Goal: Task Accomplishment & Management: Complete application form

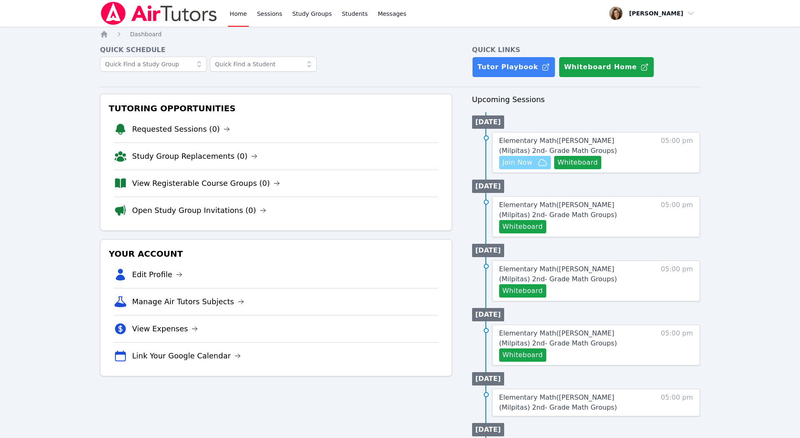
click at [534, 160] on span "Join Now" at bounding box center [525, 163] width 45 height 10
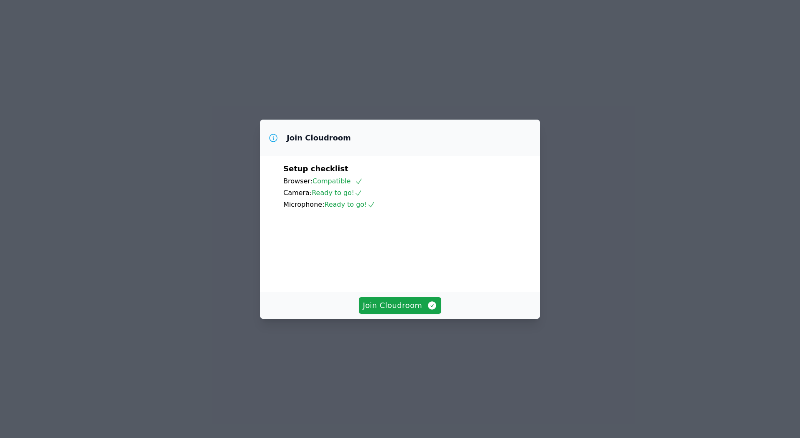
click at [427, 319] on div "Join Cloudroom" at bounding box center [400, 305] width 280 height 27
click at [429, 311] on span "Join Cloudroom" at bounding box center [400, 306] width 75 height 12
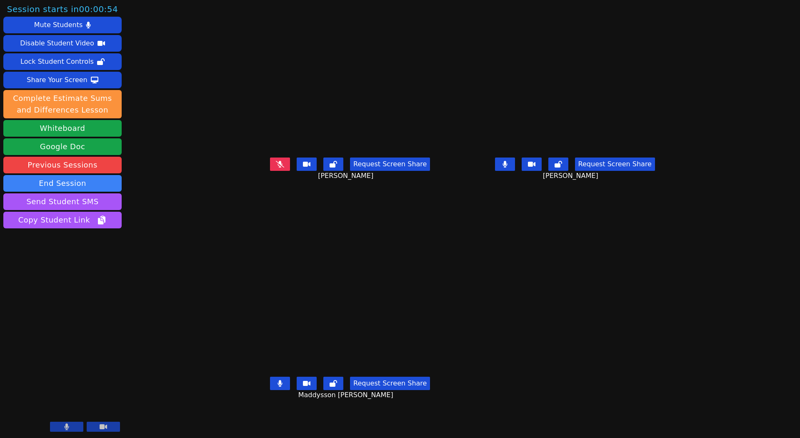
click at [278, 387] on icon at bounding box center [280, 383] width 5 height 7
click at [507, 168] on icon at bounding box center [505, 164] width 5 height 7
click at [270, 390] on button at bounding box center [280, 383] width 20 height 13
click at [270, 171] on button at bounding box center [280, 164] width 20 height 13
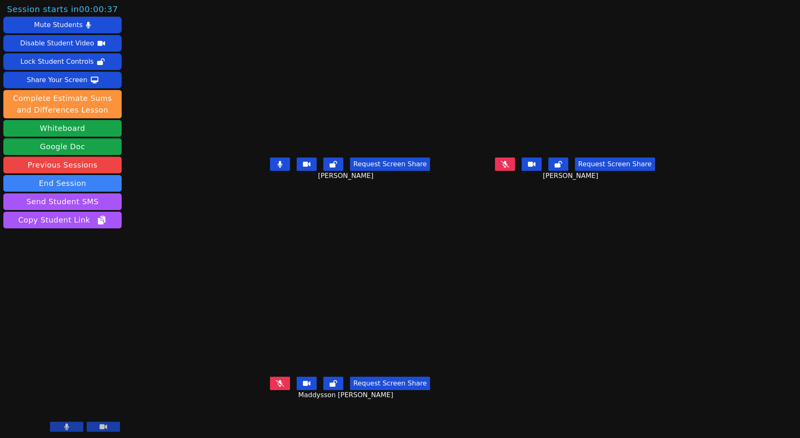
click at [270, 171] on button at bounding box center [280, 164] width 20 height 13
click at [509, 168] on icon at bounding box center [505, 164] width 8 height 7
click at [515, 171] on button at bounding box center [505, 164] width 20 height 13
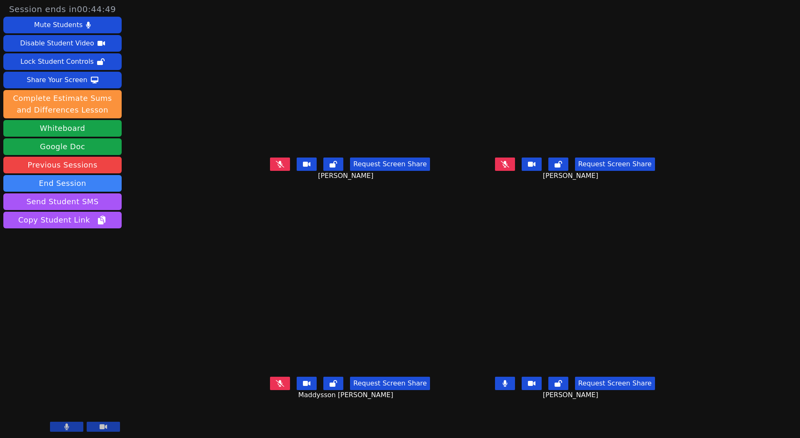
click at [241, 403] on div "Request Screen Share Maddysson Mayben Janea" at bounding box center [350, 389] width 218 height 33
click at [270, 390] on button at bounding box center [280, 383] width 20 height 13
click at [548, 188] on div "Request Screen Share PRACHI PODDAR" at bounding box center [575, 170] width 218 height 33
click at [509, 168] on icon at bounding box center [505, 164] width 8 height 7
click at [515, 171] on button at bounding box center [505, 164] width 20 height 13
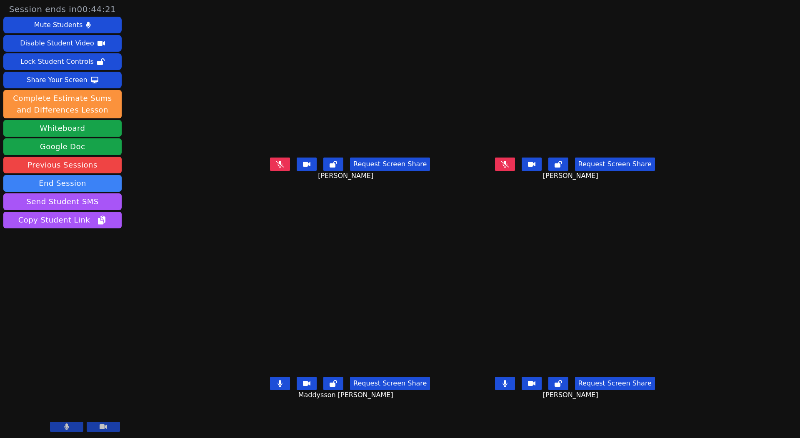
click at [515, 390] on button at bounding box center [505, 383] width 20 height 13
click at [278, 387] on icon at bounding box center [280, 383] width 5 height 7
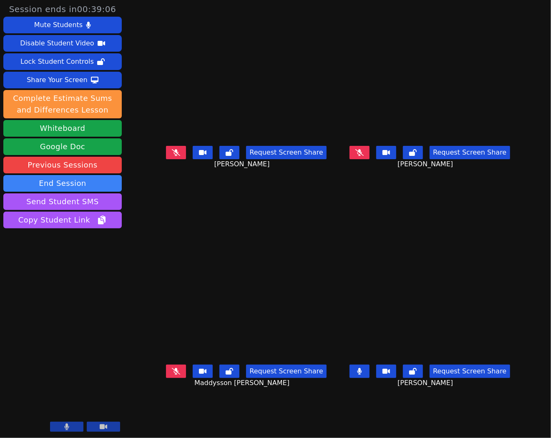
click at [172, 375] on icon at bounding box center [176, 371] width 8 height 7
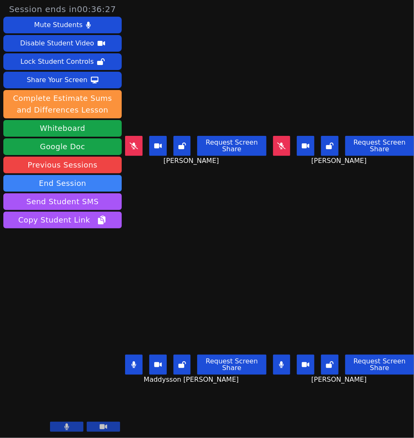
click at [277, 142] on button at bounding box center [282, 146] width 18 height 20
click at [290, 151] on button at bounding box center [282, 146] width 18 height 20
click at [285, 143] on button at bounding box center [282, 146] width 18 height 20
click at [135, 149] on button at bounding box center [134, 146] width 18 height 20
click at [134, 370] on button at bounding box center [134, 365] width 18 height 20
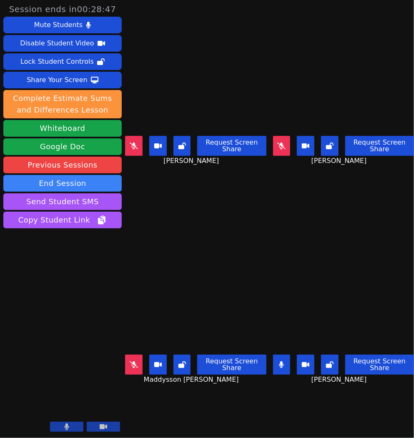
click at [280, 364] on icon at bounding box center [281, 364] width 5 height 7
click at [280, 372] on button at bounding box center [282, 365] width 18 height 20
click at [136, 369] on button at bounding box center [134, 365] width 18 height 20
click at [136, 143] on button at bounding box center [134, 146] width 18 height 20
click at [135, 140] on button at bounding box center [134, 146] width 18 height 20
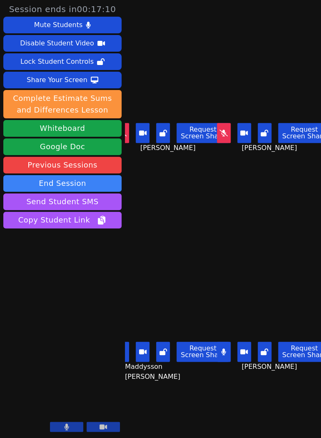
click at [231, 128] on button at bounding box center [224, 133] width 14 height 20
click at [225, 135] on icon at bounding box center [224, 133] width 5 height 7
click at [229, 357] on button at bounding box center [224, 352] width 14 height 20
click at [130, 353] on div "Request Screen Share" at bounding box center [172, 352] width 114 height 20
click at [127, 353] on button at bounding box center [122, 352] width 14 height 20
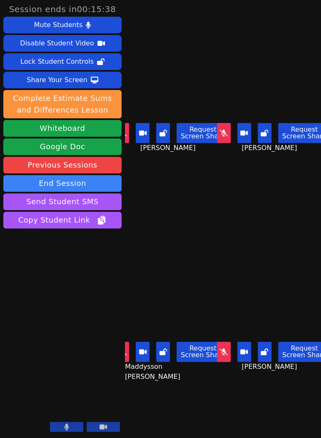
click at [127, 353] on icon at bounding box center [122, 351] width 8 height 7
click at [231, 353] on button at bounding box center [224, 352] width 14 height 20
click at [226, 354] on icon at bounding box center [223, 351] width 5 height 7
click at [227, 354] on icon at bounding box center [224, 351] width 8 height 7
click at [126, 356] on button at bounding box center [122, 352] width 14 height 20
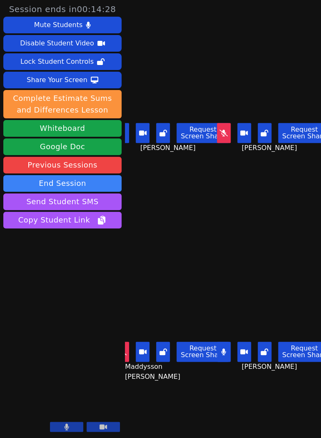
click at [126, 139] on button at bounding box center [122, 133] width 14 height 20
click at [228, 357] on button at bounding box center [224, 352] width 14 height 20
click at [255, 296] on video at bounding box center [274, 311] width 95 height 53
drag, startPoint x: 287, startPoint y: 180, endPoint x: 276, endPoint y: 180, distance: 10.9
click at [287, 181] on div "PRACHI PODDAR Request Screen Share PRACHI PODDAR" at bounding box center [274, 109] width 95 height 219
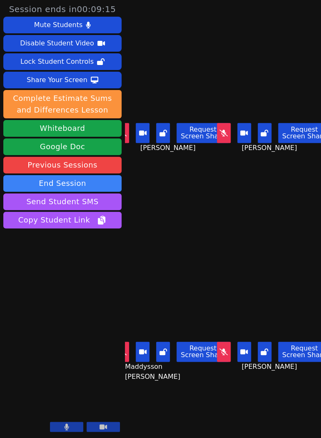
click at [233, 348] on div "Request Screen Share" at bounding box center [274, 352] width 114 height 20
click at [227, 139] on button at bounding box center [224, 133] width 14 height 20
click at [225, 129] on button at bounding box center [224, 133] width 14 height 20
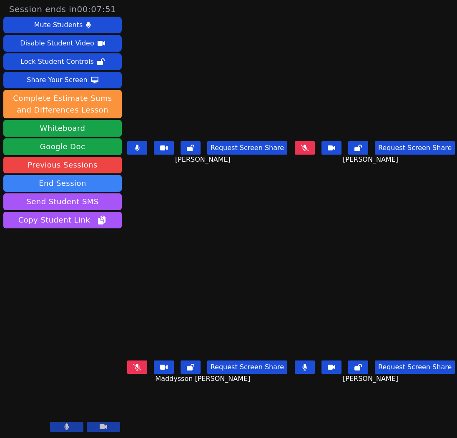
click at [147, 142] on button at bounding box center [137, 147] width 20 height 13
click at [397, 209] on div "PRACHI PODDAR Request Screen Share PRACHI PODDAR" at bounding box center [374, 109] width 161 height 219
click at [152, 374] on div "Request Screen Share Maddysson Mayben Janea" at bounding box center [207, 373] width 161 height 33
click at [141, 367] on icon at bounding box center [137, 367] width 8 height 7
click at [276, 237] on div "Maddysson Mayben Janea Request Screen Share Maddysson Mayben Janea" at bounding box center [207, 328] width 161 height 219
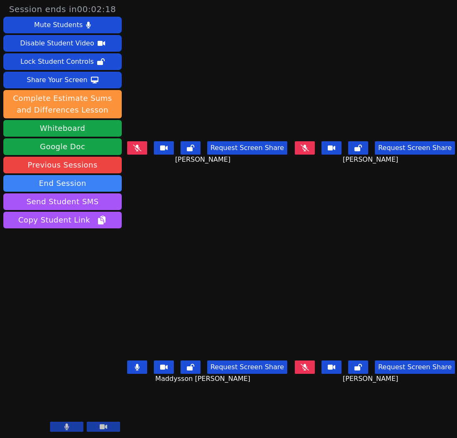
click at [306, 152] on button at bounding box center [305, 147] width 20 height 13
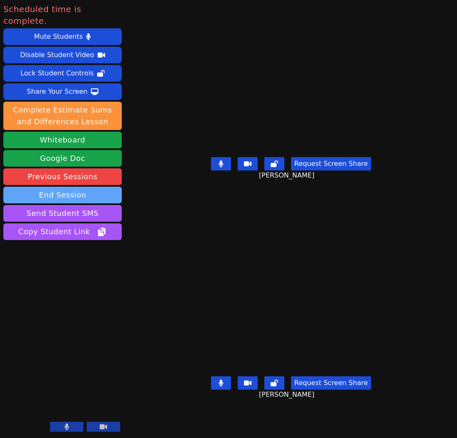
click at [86, 188] on button "End Session" at bounding box center [62, 195] width 118 height 17
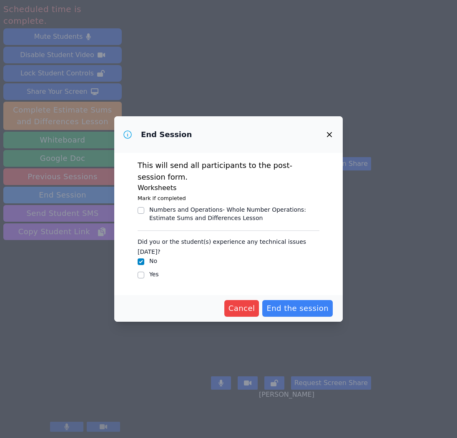
click at [145, 213] on div "Numbers and Operations- Whole Number Operations : Estimate Sums and Differences…" at bounding box center [229, 213] width 182 height 17
click at [144, 213] on div at bounding box center [141, 210] width 7 height 10
click at [142, 209] on input "Numbers and Operations- Whole Number Operations : Estimate Sums and Differences…" at bounding box center [141, 210] width 7 height 7
checkbox input "true"
click at [143, 272] on input "Yes" at bounding box center [141, 275] width 7 height 7
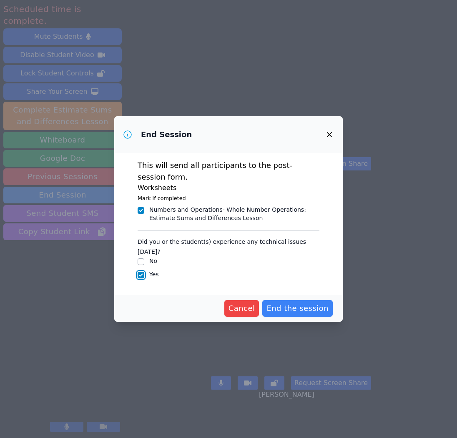
checkbox input "true"
checkbox input "false"
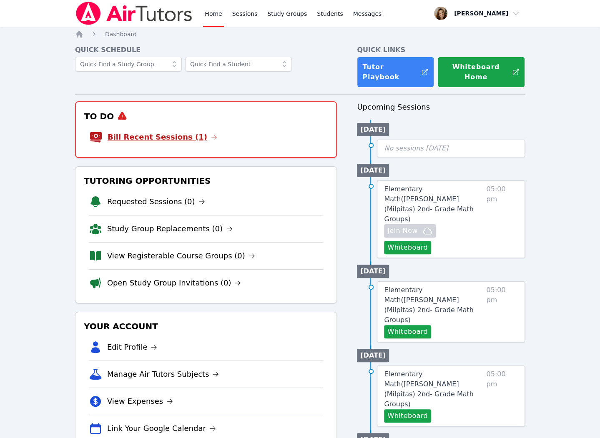
click at [174, 131] on link "Bill Recent Sessions (1)" at bounding box center [163, 137] width 110 height 12
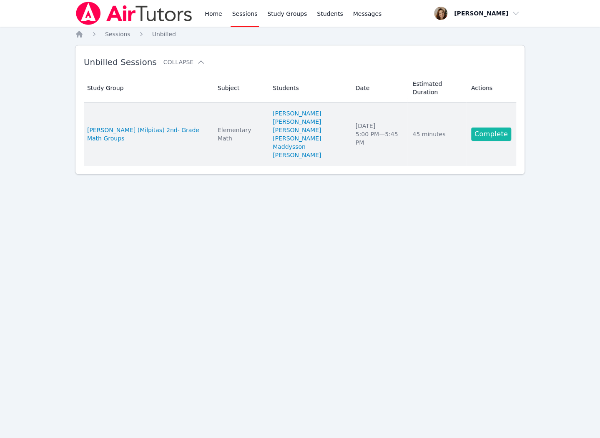
click at [497, 135] on link "Complete" at bounding box center [491, 134] width 40 height 13
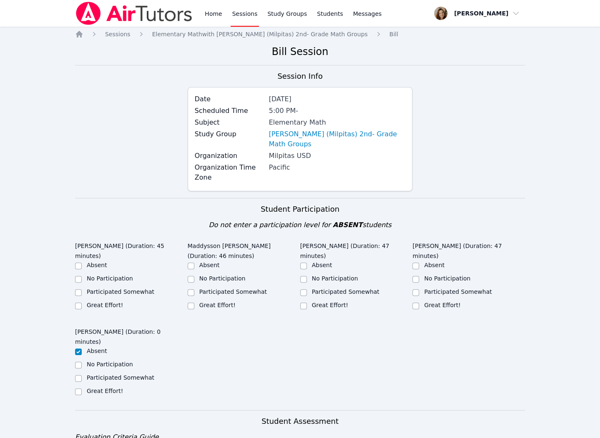
click at [189, 288] on ul "Absent No Participation Participated Somewhat Great Effort!" at bounding box center [244, 286] width 113 height 50
click at [189, 303] on input "Great Effort!" at bounding box center [191, 306] width 7 height 7
checkbox input "true"
click at [87, 291] on div "[PERSON_NAME] (Duration: 45 minutes) Absent No Participation Participated Somew…" at bounding box center [131, 278] width 113 height 81
click at [96, 302] on label "Great Effort!" at bounding box center [105, 305] width 36 height 7
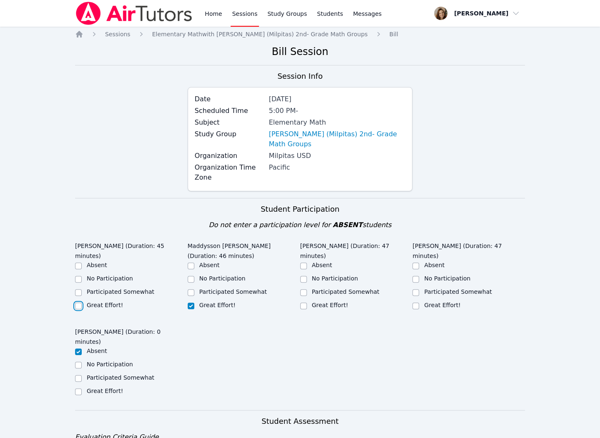
click at [82, 303] on input "Great Effort!" at bounding box center [78, 306] width 7 height 7
checkbox input "true"
click at [341, 291] on div "[PERSON_NAME] (Duration: 47 minutes) Absent No Participation Participated Somew…" at bounding box center [356, 278] width 113 height 81
click at [334, 302] on label "Great Effort!" at bounding box center [330, 305] width 36 height 7
click at [307, 303] on input "Great Effort!" at bounding box center [303, 306] width 7 height 7
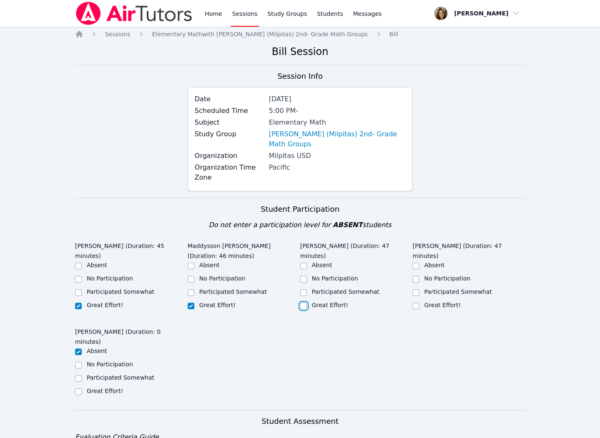
checkbox input "true"
click at [428, 302] on label "Great Effort!" at bounding box center [442, 305] width 36 height 7
click at [419, 303] on input "Great Effort!" at bounding box center [415, 306] width 7 height 7
checkbox input "true"
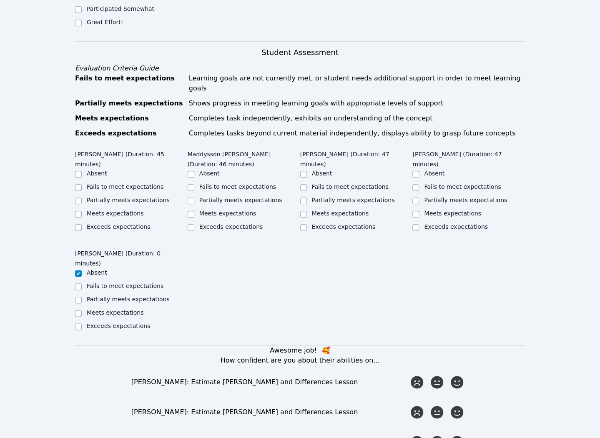
scroll to position [367, 0]
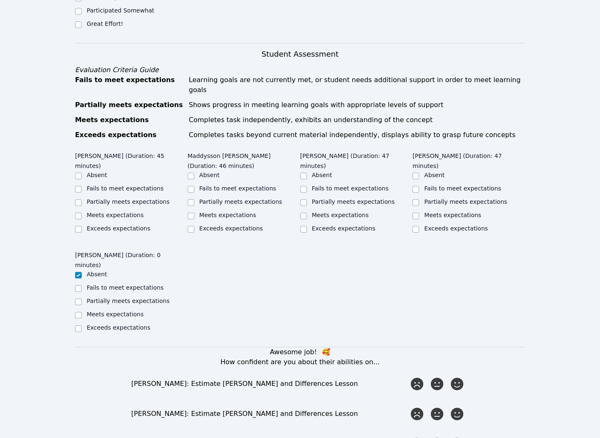
click at [122, 212] on label "Meets expectations" at bounding box center [115, 215] width 57 height 7
click at [82, 213] on input "Meets expectations" at bounding box center [78, 216] width 7 height 7
click at [122, 212] on label "Meets expectations" at bounding box center [115, 215] width 57 height 7
click at [82, 213] on input "Meets expectations" at bounding box center [78, 216] width 7 height 7
checkbox input "true"
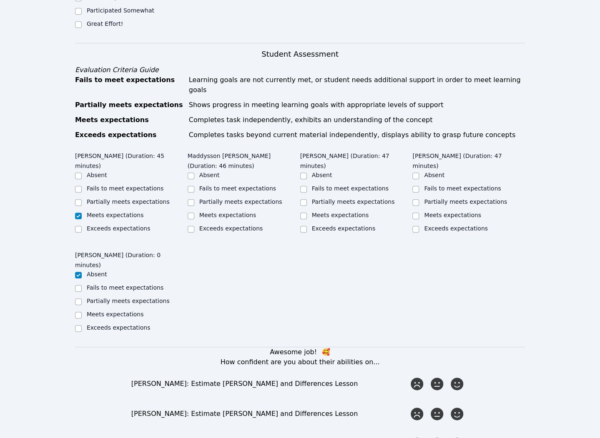
click at [134, 198] on div "Partially meets expectations" at bounding box center [128, 202] width 83 height 8
click at [141, 198] on label "Partially meets expectations" at bounding box center [128, 201] width 83 height 7
click at [82, 199] on input "Partially meets expectations" at bounding box center [78, 202] width 7 height 7
checkbox input "true"
checkbox input "false"
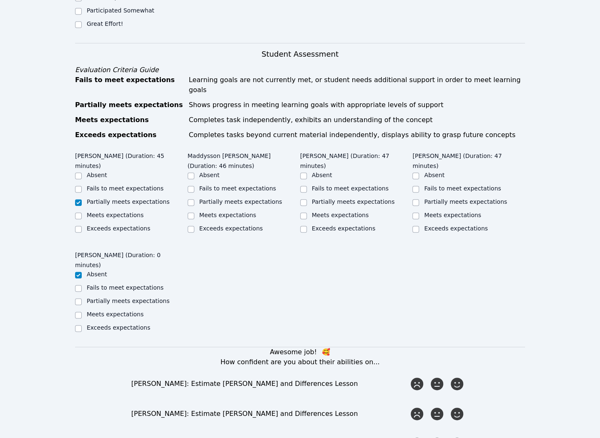
click at [224, 198] on label "Partially meets expectations" at bounding box center [240, 201] width 83 height 7
click at [194, 199] on input "Partially meets expectations" at bounding box center [191, 202] width 7 height 7
checkbox input "true"
click at [336, 198] on div "Partially meets expectations" at bounding box center [356, 203] width 113 height 10
click at [341, 198] on label "Partially meets expectations" at bounding box center [353, 201] width 83 height 7
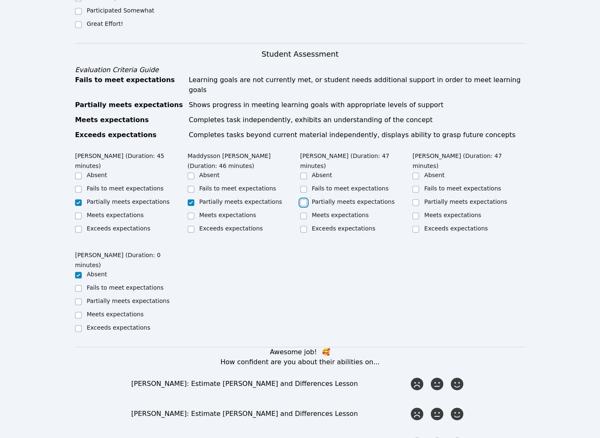
click at [307, 199] on input "Partially meets expectations" at bounding box center [303, 202] width 7 height 7
checkbox input "true"
click at [456, 198] on label "Partially meets expectations" at bounding box center [465, 201] width 83 height 7
click at [419, 199] on input "Partially meets expectations" at bounding box center [415, 202] width 7 height 7
checkbox input "true"
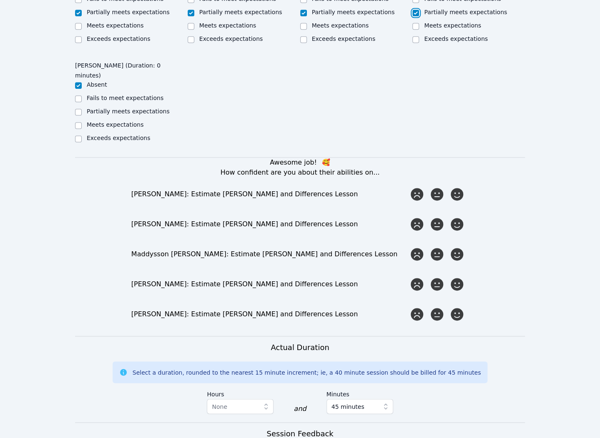
scroll to position [579, 0]
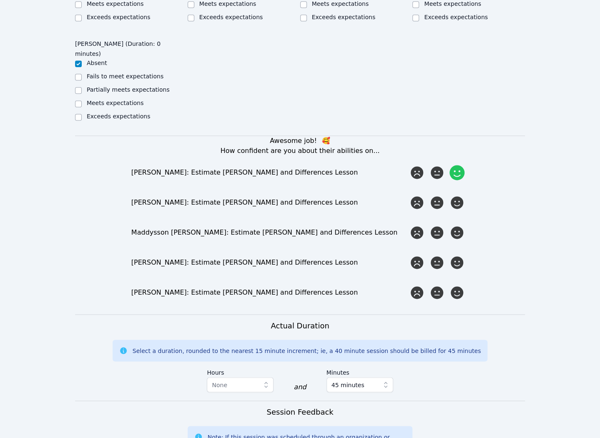
click at [450, 165] on icon at bounding box center [456, 172] width 15 height 15
click at [0, 0] on input "radio" at bounding box center [0, 0] width 0 height 0
click at [437, 195] on icon at bounding box center [436, 202] width 15 height 15
click at [0, 0] on input "radio" at bounding box center [0, 0] width 0 height 0
click at [459, 225] on icon at bounding box center [456, 232] width 15 height 15
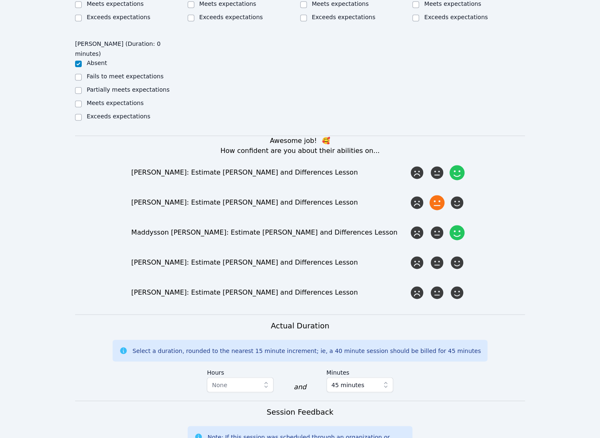
click at [0, 0] on input "radio" at bounding box center [0, 0] width 0 height 0
click at [428, 254] on div at bounding box center [436, 262] width 17 height 17
click at [0, 0] on input "radio" at bounding box center [0, 0] width 0 height 0
click at [415, 195] on icon at bounding box center [416, 202] width 15 height 15
click at [0, 0] on input "radio" at bounding box center [0, 0] width 0 height 0
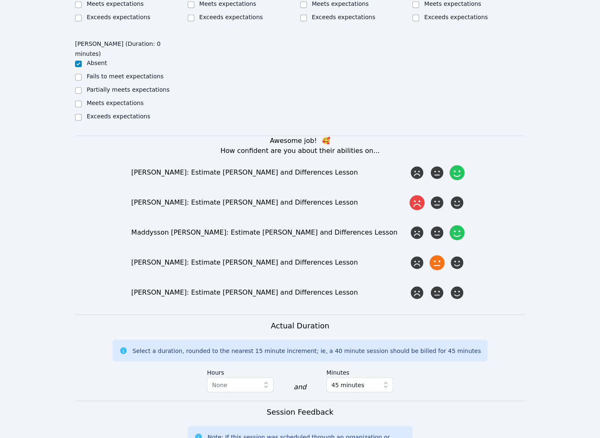
click at [411, 195] on icon at bounding box center [416, 202] width 15 height 15
click at [0, 0] on input "radio" at bounding box center [0, 0] width 0 height 0
click at [420, 195] on icon at bounding box center [416, 202] width 15 height 15
click at [0, 0] on input "radio" at bounding box center [0, 0] width 0 height 0
click at [435, 195] on icon at bounding box center [436, 202] width 15 height 15
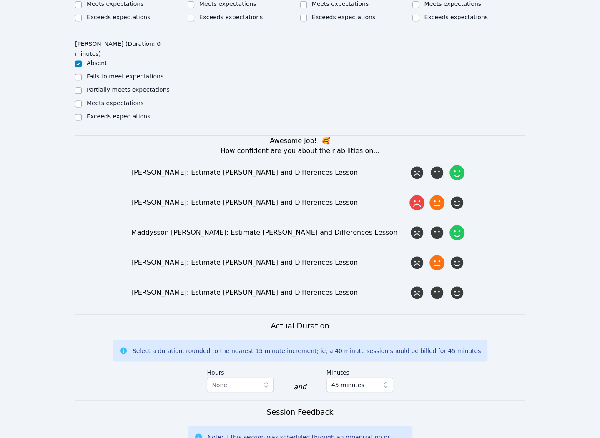
click at [0, 0] on input "radio" at bounding box center [0, 0] width 0 height 0
click at [435, 285] on icon at bounding box center [436, 292] width 15 height 15
click at [0, 0] on input "radio" at bounding box center [0, 0] width 0 height 0
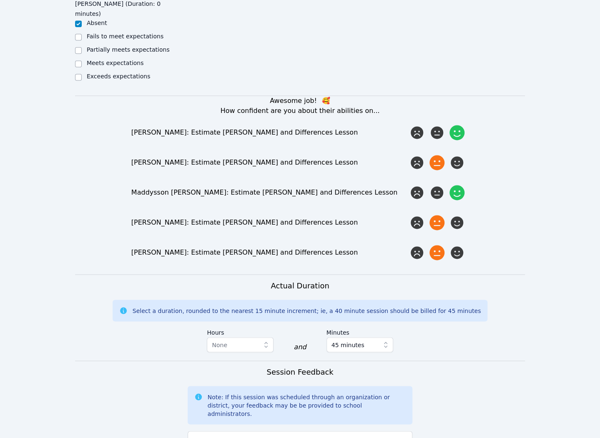
scroll to position [736, 0]
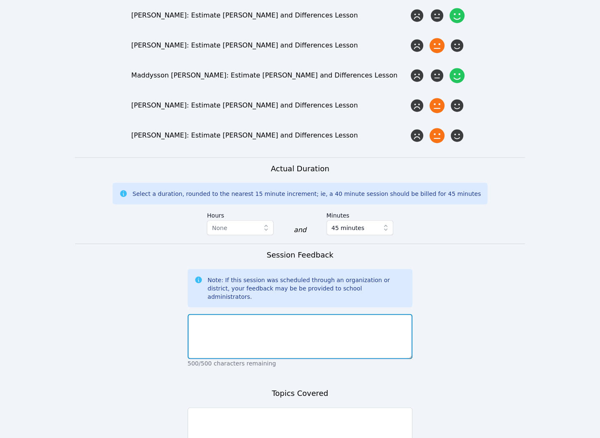
click at [311, 314] on textarea at bounding box center [300, 336] width 225 height 45
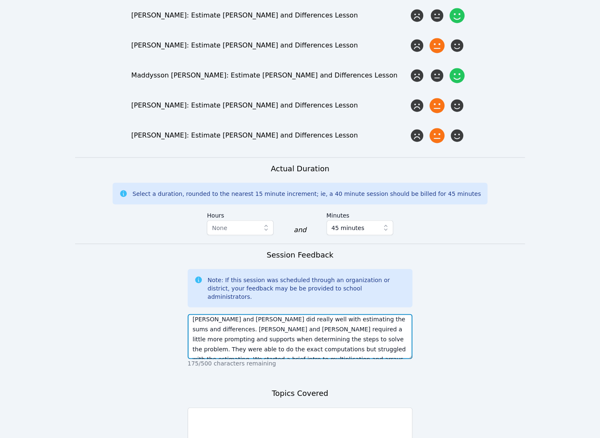
scroll to position [0, 0]
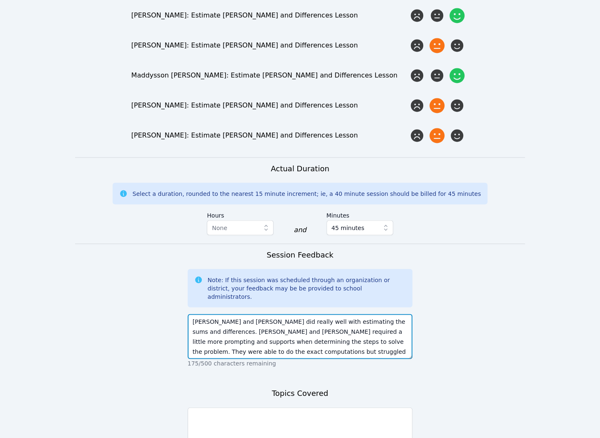
type textarea "[PERSON_NAME] and [PERSON_NAME] did really well with estimating the sums and di…"
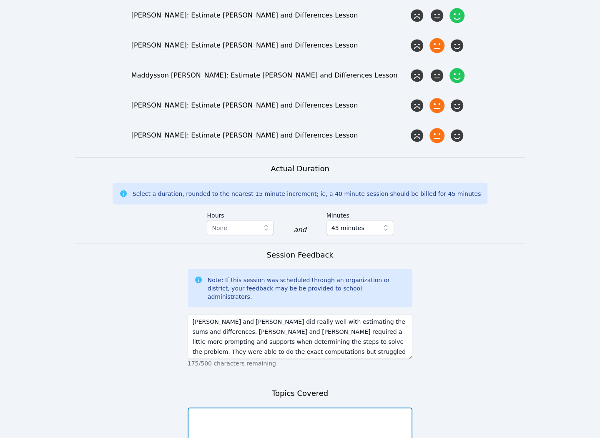
click at [273, 407] on textarea at bounding box center [300, 429] width 225 height 45
type textarea "Estimating sums and differences, Multiplication"
